Goal: Navigation & Orientation: Find specific page/section

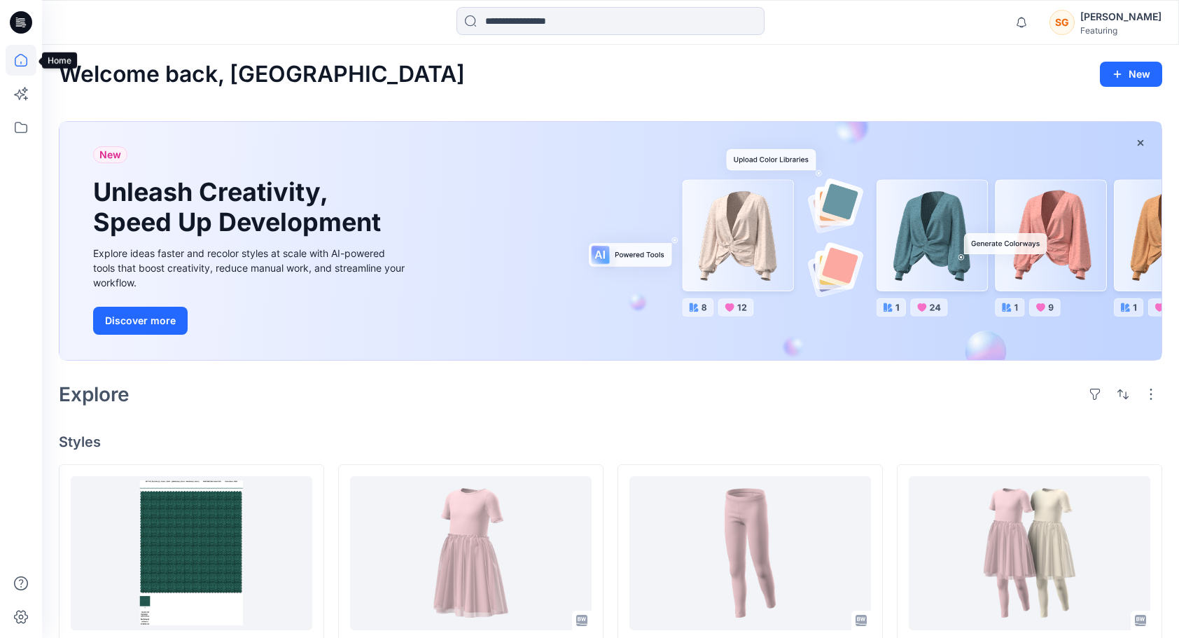
click at [27, 67] on icon at bounding box center [21, 60] width 31 height 31
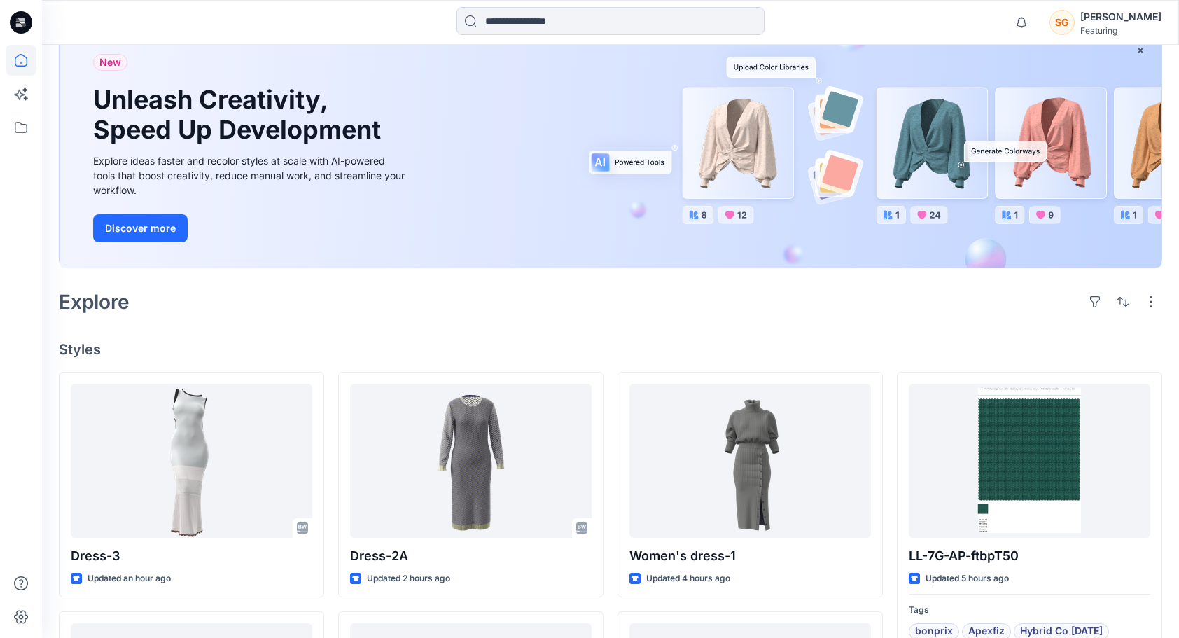
scroll to position [210, 0]
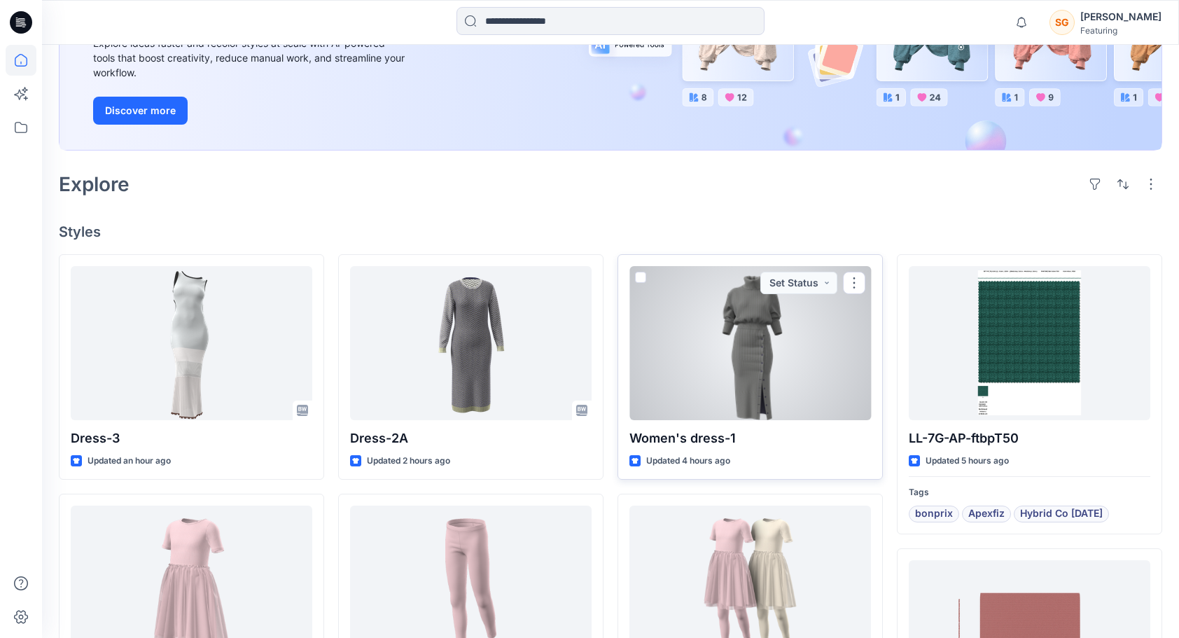
click at [817, 331] on div at bounding box center [751, 343] width 242 height 154
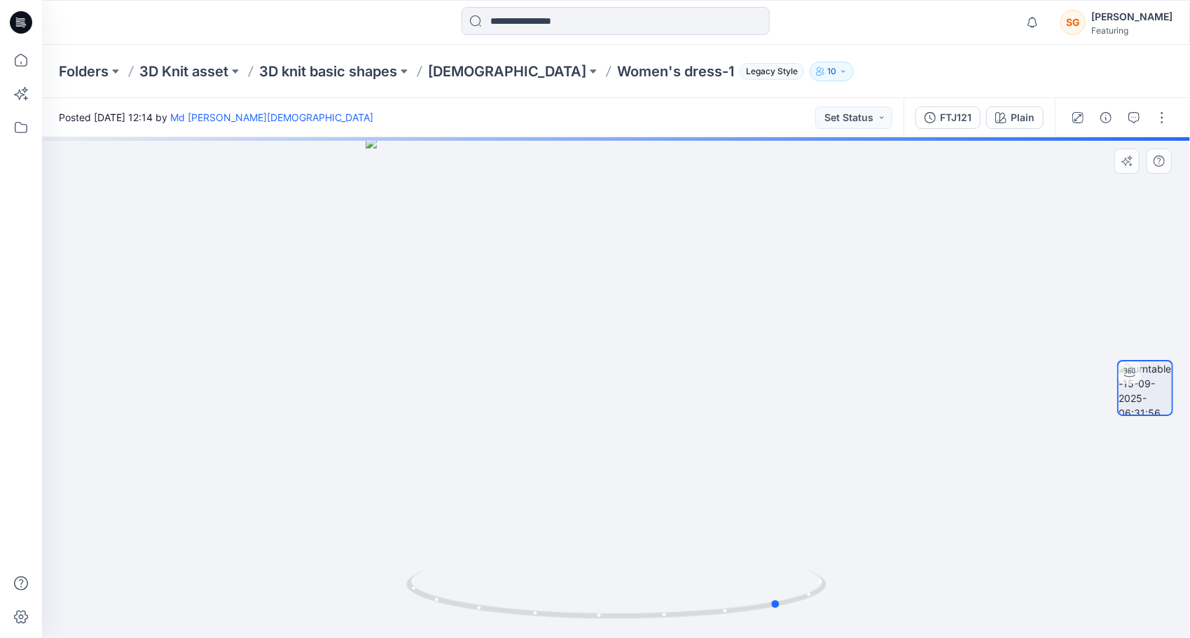
drag, startPoint x: 728, startPoint y: 362, endPoint x: 480, endPoint y: 375, distance: 248.2
click at [480, 375] on div at bounding box center [616, 387] width 1148 height 501
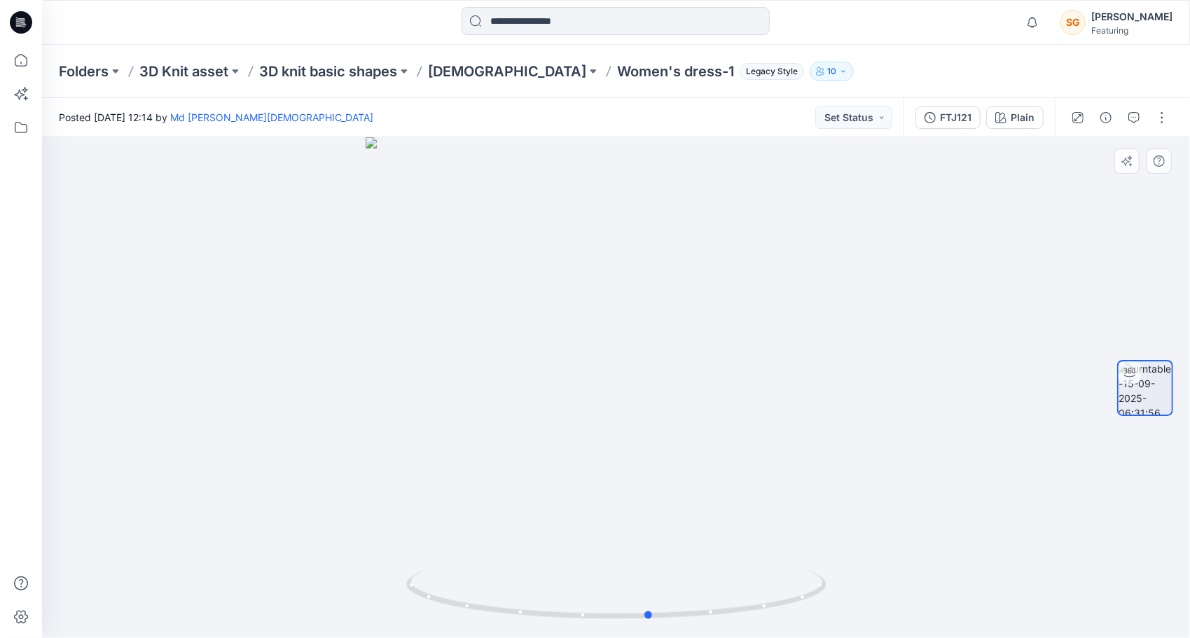
drag, startPoint x: 584, startPoint y: 371, endPoint x: 496, endPoint y: 377, distance: 88.4
click at [496, 377] on div at bounding box center [616, 387] width 1148 height 501
drag, startPoint x: 738, startPoint y: 381, endPoint x: 463, endPoint y: 391, distance: 275.4
click at [459, 391] on div at bounding box center [616, 387] width 1148 height 501
drag, startPoint x: 655, startPoint y: 374, endPoint x: 554, endPoint y: 380, distance: 101.7
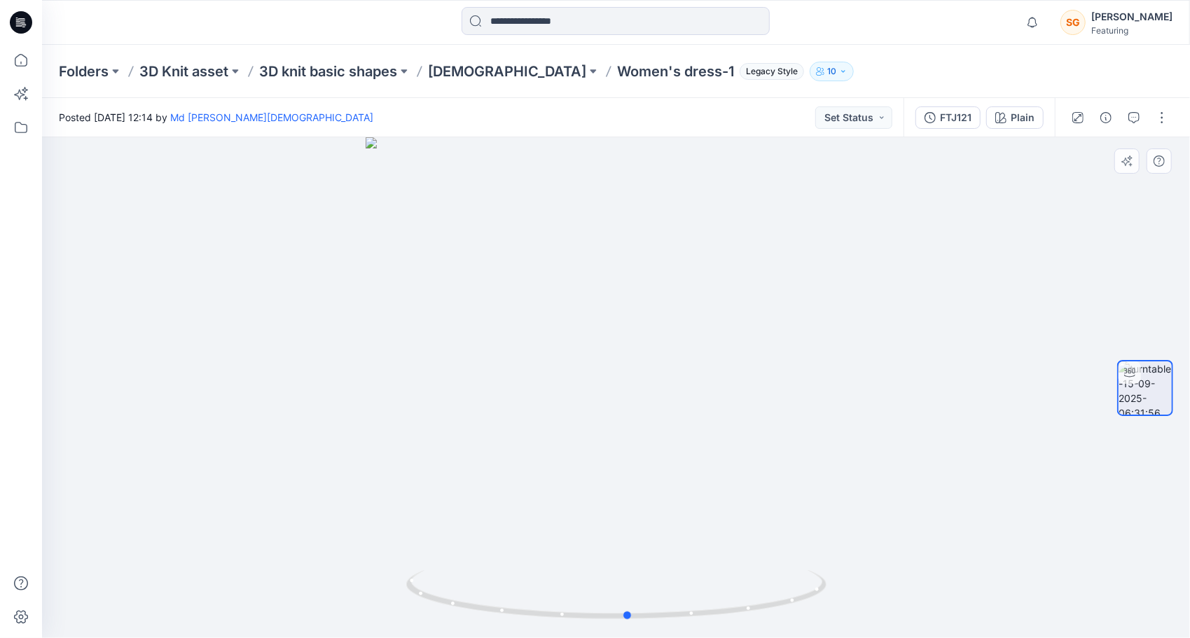
click at [554, 380] on div at bounding box center [616, 387] width 1148 height 501
click at [468, 75] on p "[DEMOGRAPHIC_DATA]" at bounding box center [507, 72] width 158 height 20
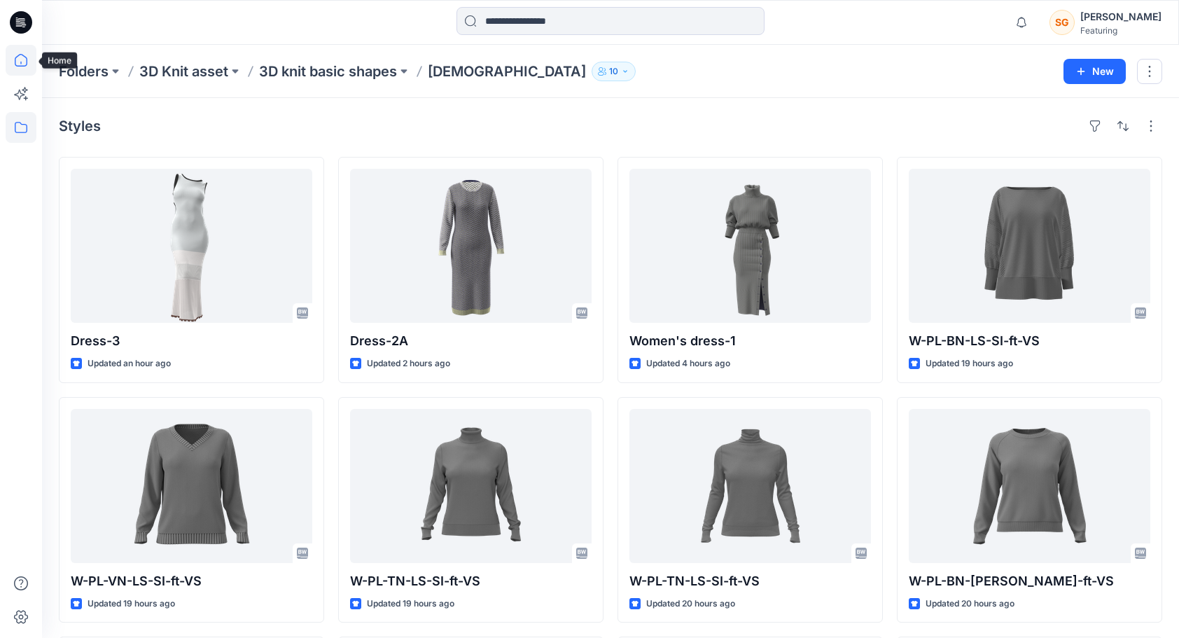
click at [18, 63] on icon at bounding box center [21, 60] width 31 height 31
